Goal: Task Accomplishment & Management: Manage account settings

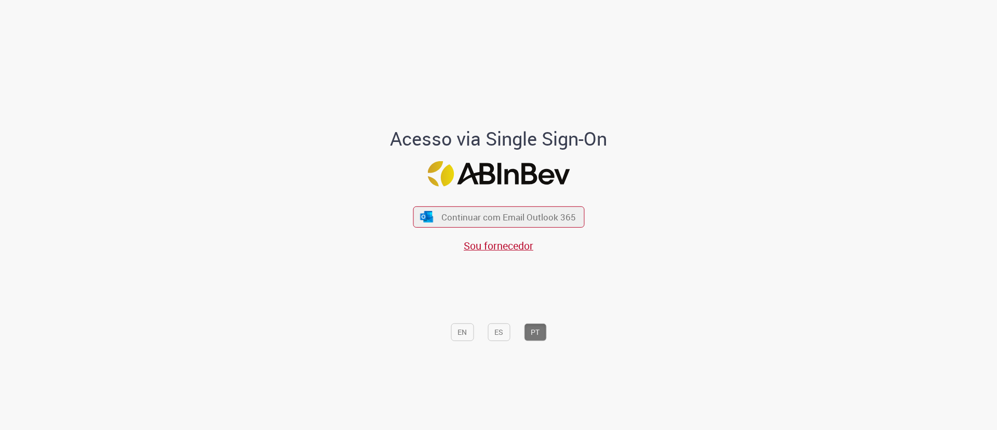
click at [511, 210] on button "Continuar com Email Outlook 365" at bounding box center [498, 216] width 171 height 21
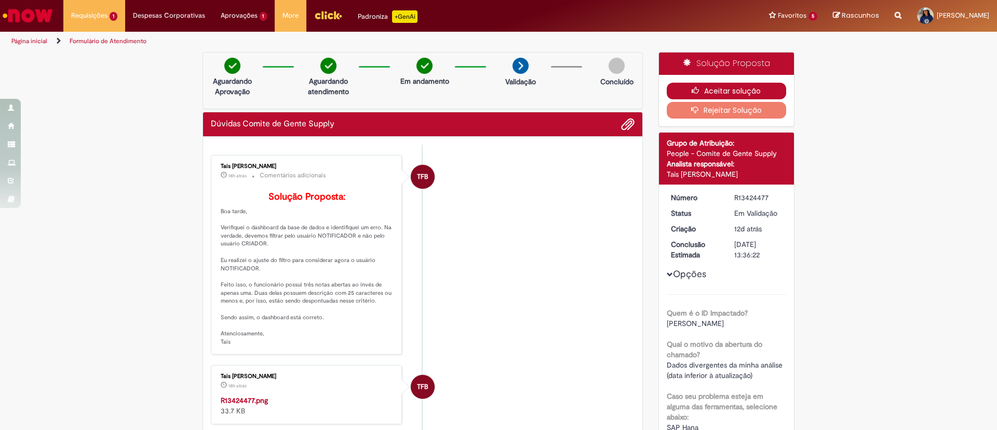
click at [695, 86] on button "Aceitar solução" at bounding box center [727, 91] width 120 height 17
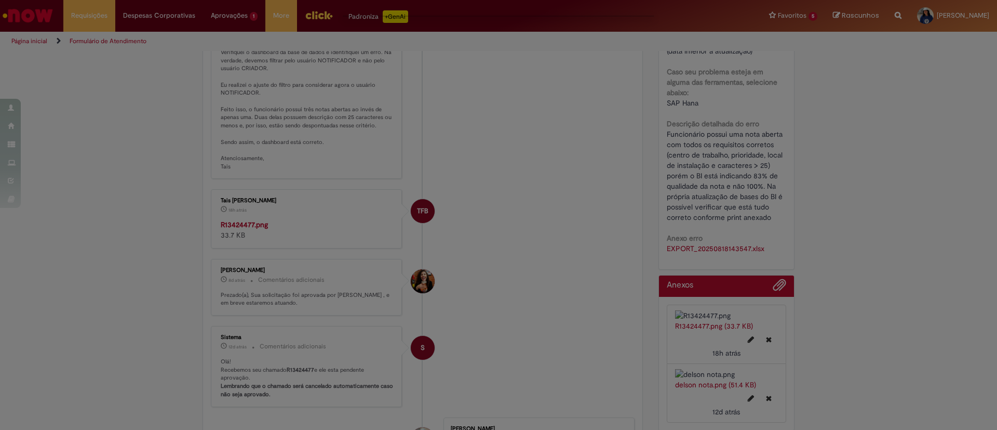
scroll to position [468, 0]
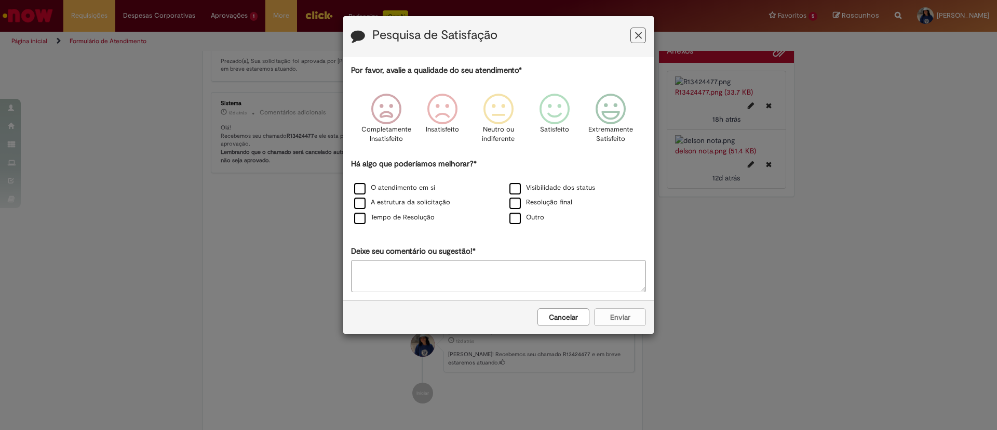
click at [613, 315] on div "Cancelar Enviar" at bounding box center [498, 317] width 311 height 34
click at [555, 113] on icon "Feedback" at bounding box center [555, 109] width 39 height 31
click at [610, 319] on div "Cancelar Enviar" at bounding box center [498, 317] width 311 height 34
click at [554, 115] on icon "Feedback" at bounding box center [555, 109] width 39 height 31
click at [517, 186] on label "Visibilidade dos status" at bounding box center [553, 188] width 86 height 10
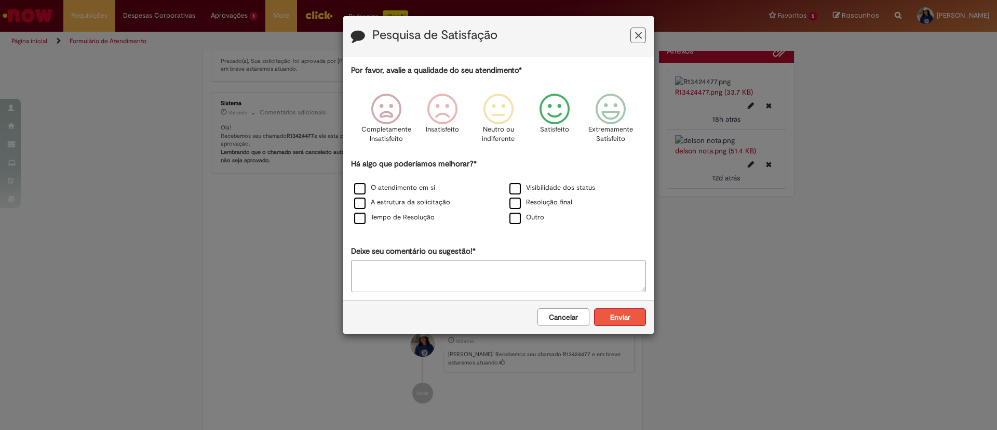
click at [610, 320] on button "Enviar" at bounding box center [620, 317] width 52 height 18
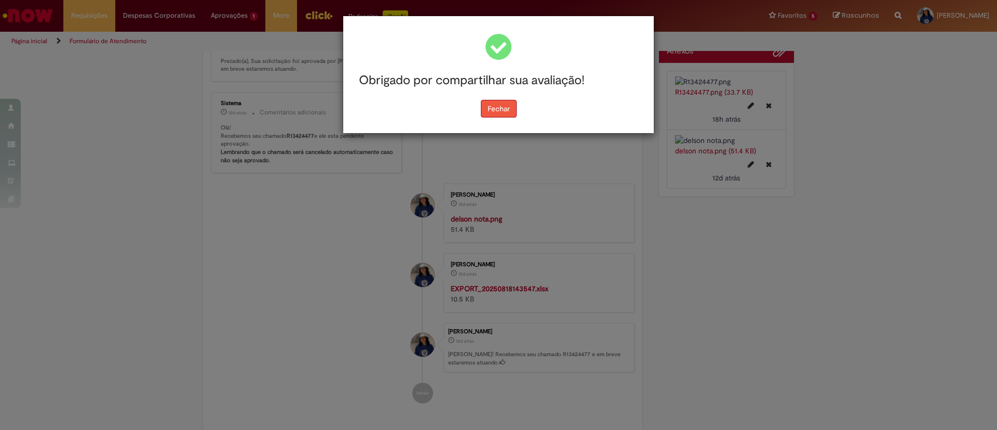
click at [505, 106] on button "Fechar" at bounding box center [499, 109] width 36 height 18
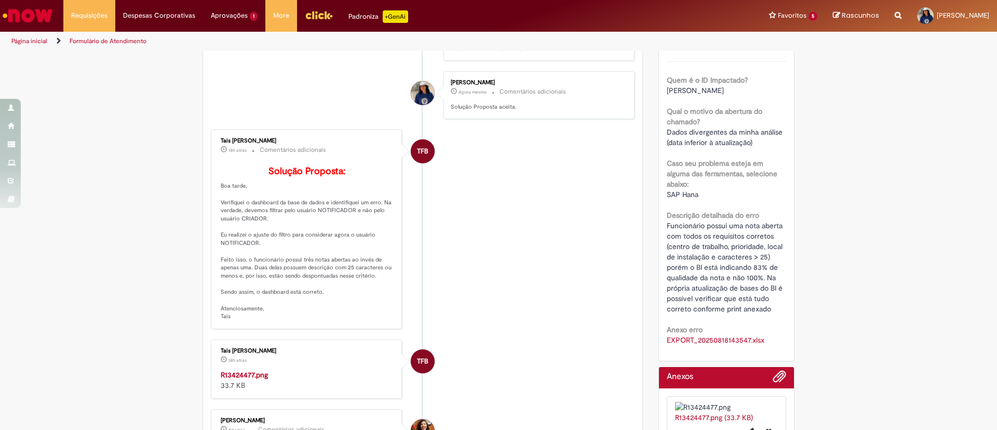
scroll to position [0, 0]
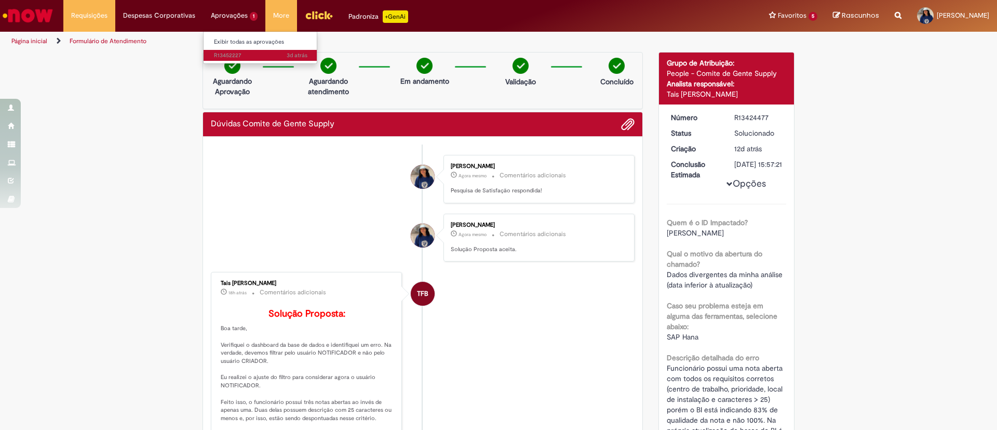
click at [234, 54] on span "3d atrás 3 dias atrás R13452227" at bounding box center [261, 55] width 94 height 8
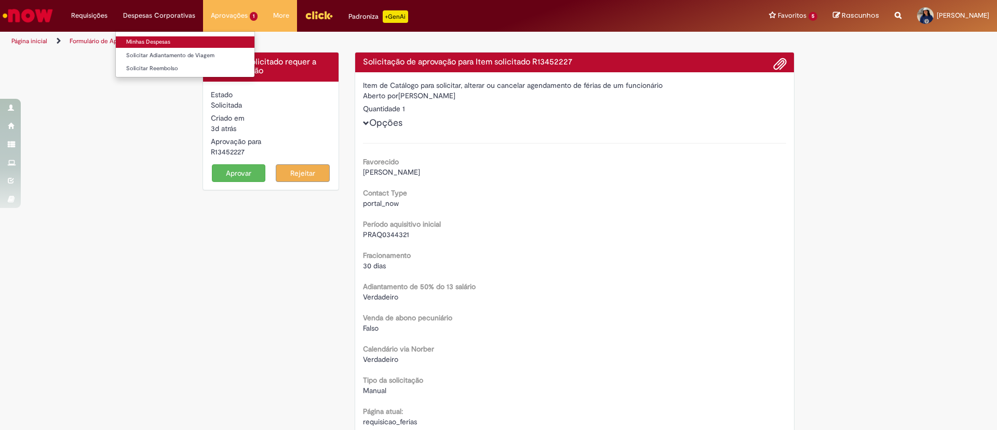
click at [150, 44] on link "Minhas Despesas" at bounding box center [185, 41] width 139 height 11
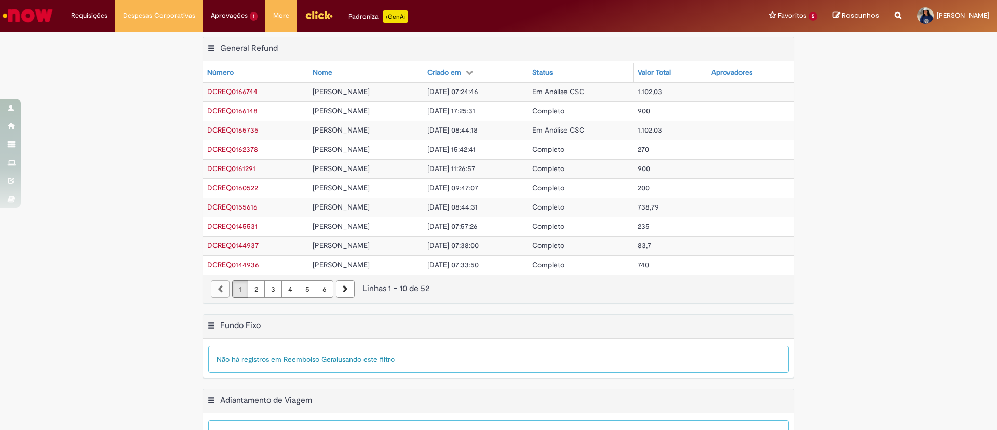
click at [687, 89] on td "1.102,03" at bounding box center [671, 91] width 74 height 19
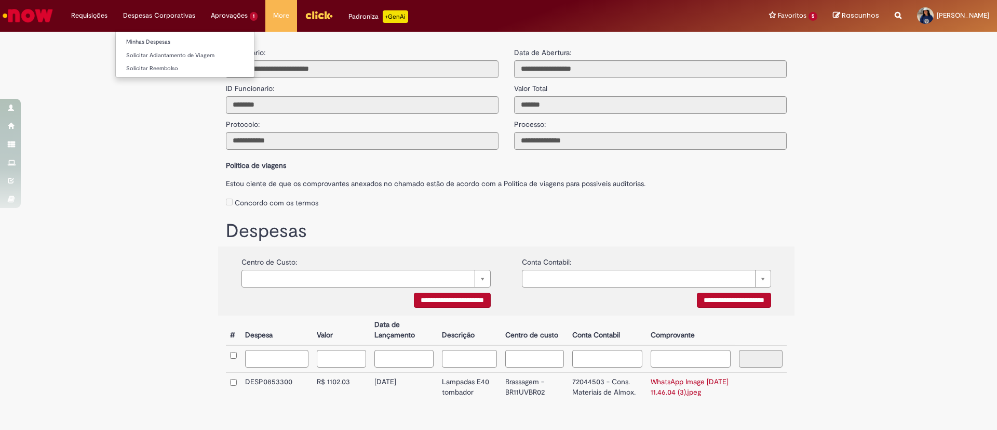
drag, startPoint x: 81, startPoint y: 212, endPoint x: 156, endPoint y: 15, distance: 211.0
click at [115, 15] on li "Despesas Corporativas Minhas Despesas Solicitar Adiantamento de Viagem Solicita…" at bounding box center [89, 15] width 52 height 31
click at [156, 37] on link "Minhas Despesas" at bounding box center [185, 41] width 139 height 11
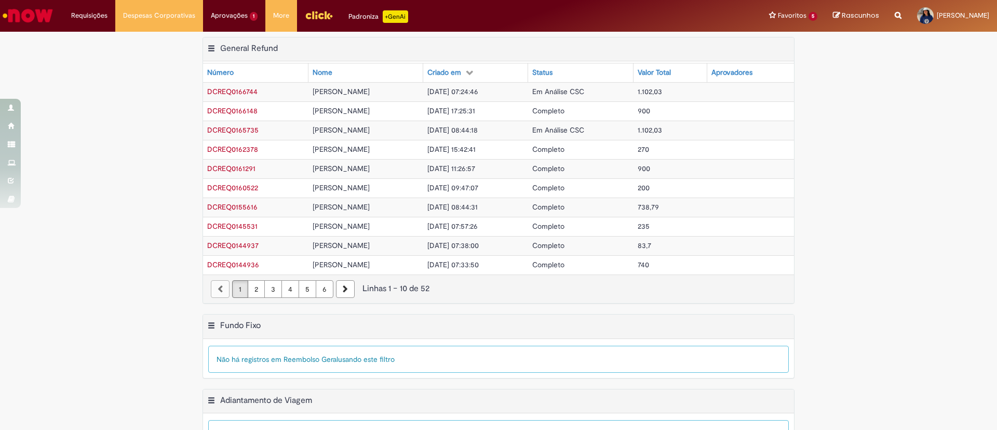
click at [699, 131] on td "1.102,03" at bounding box center [671, 130] width 74 height 19
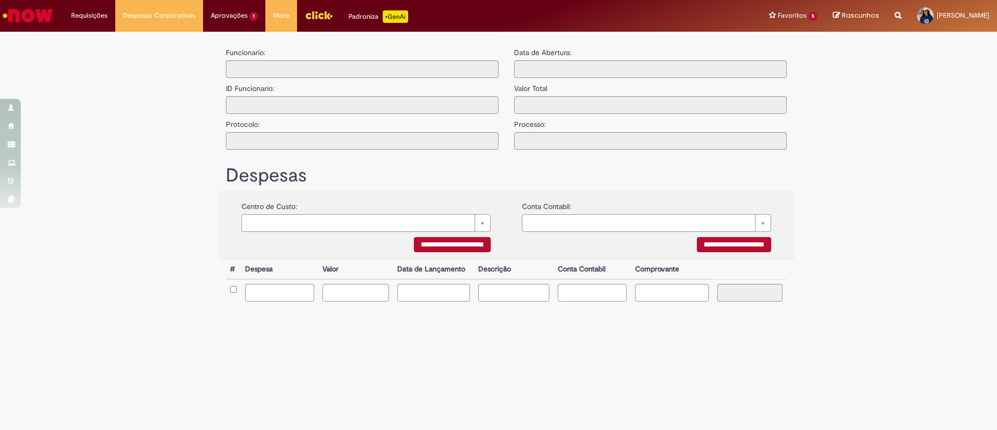
type input "**********"
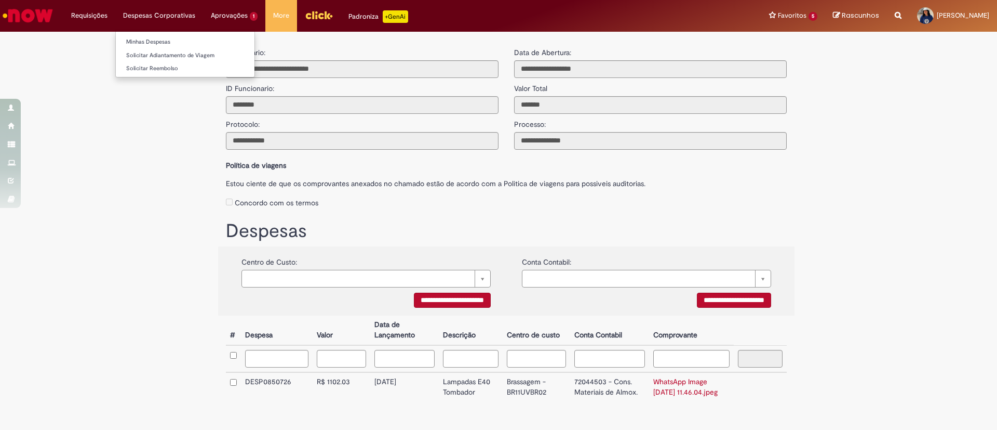
click at [163, 35] on li "Minhas Despesas" at bounding box center [185, 41] width 139 height 14
click at [165, 36] on link "Minhas Despesas" at bounding box center [185, 41] width 139 height 11
